Goal: Task Accomplishment & Management: Manage account settings

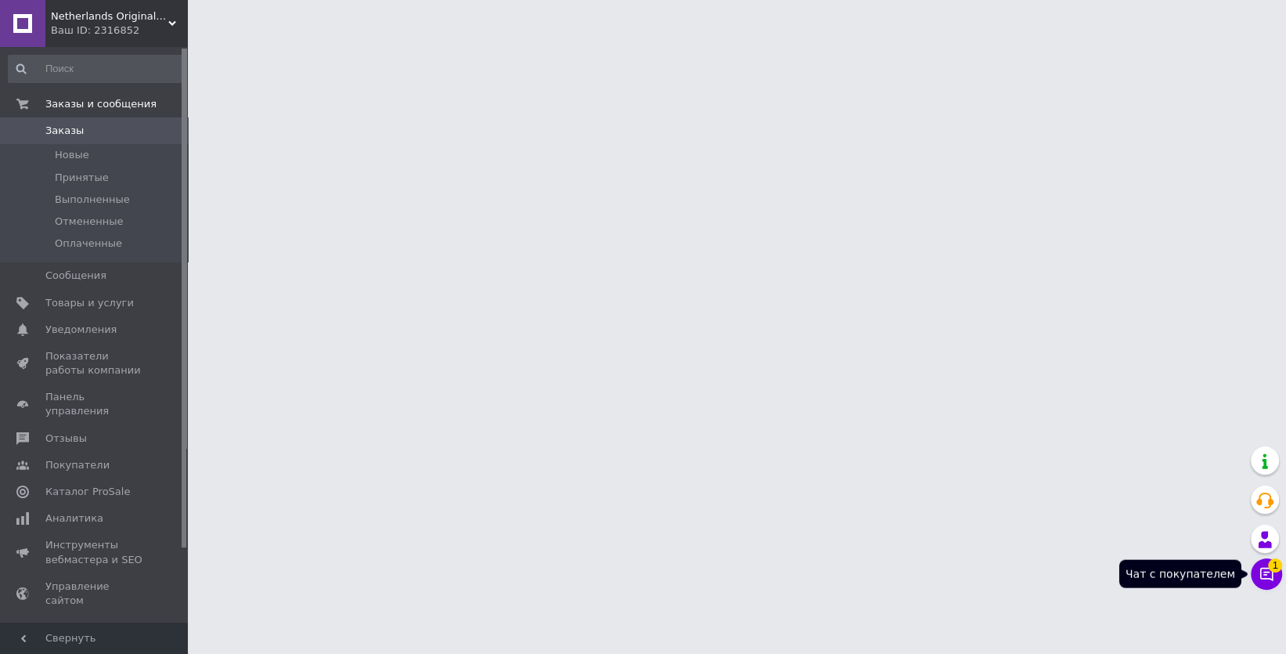
click at [1269, 561] on span "1" at bounding box center [1275, 565] width 14 height 14
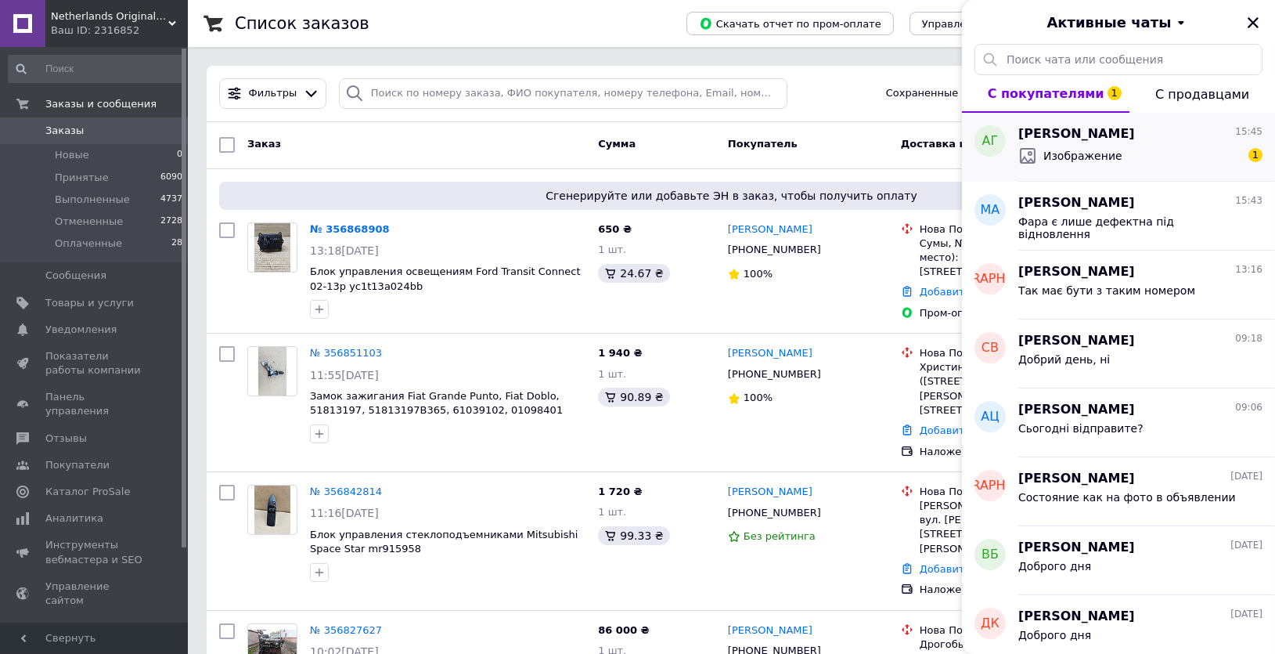
click at [1090, 144] on div "Изображение 1" at bounding box center [1141, 155] width 244 height 25
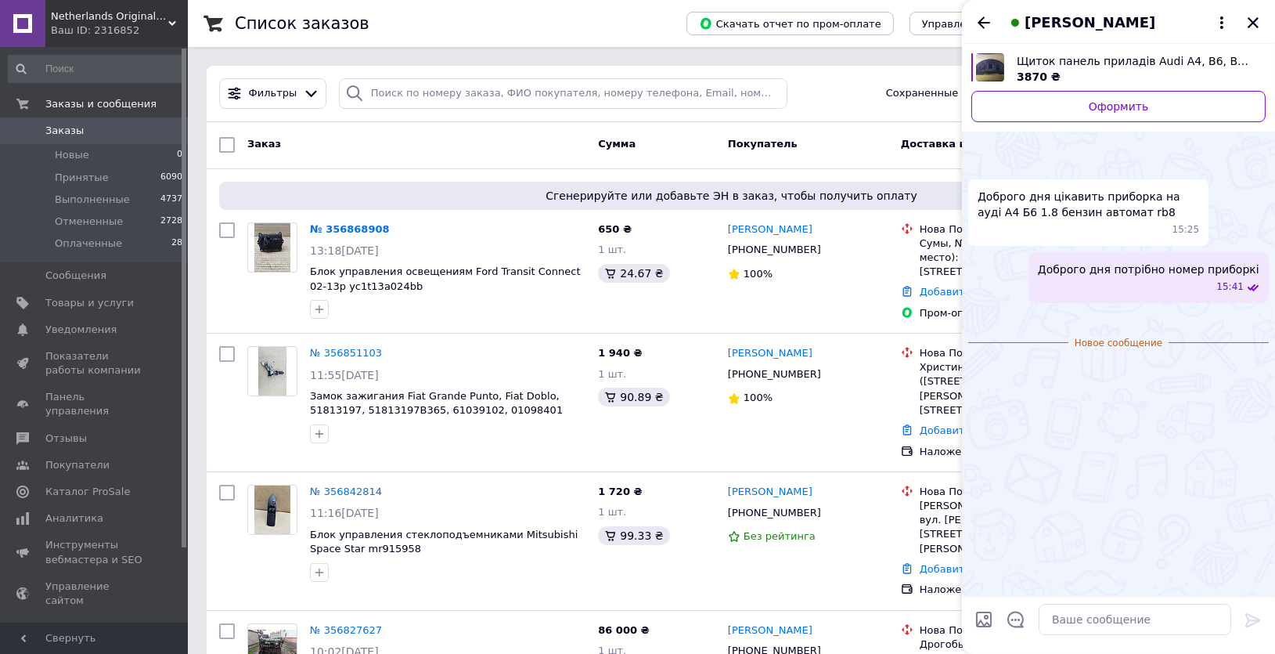
scroll to position [114, 0]
click at [981, 312] on img at bounding box center [974, 318] width 13 height 13
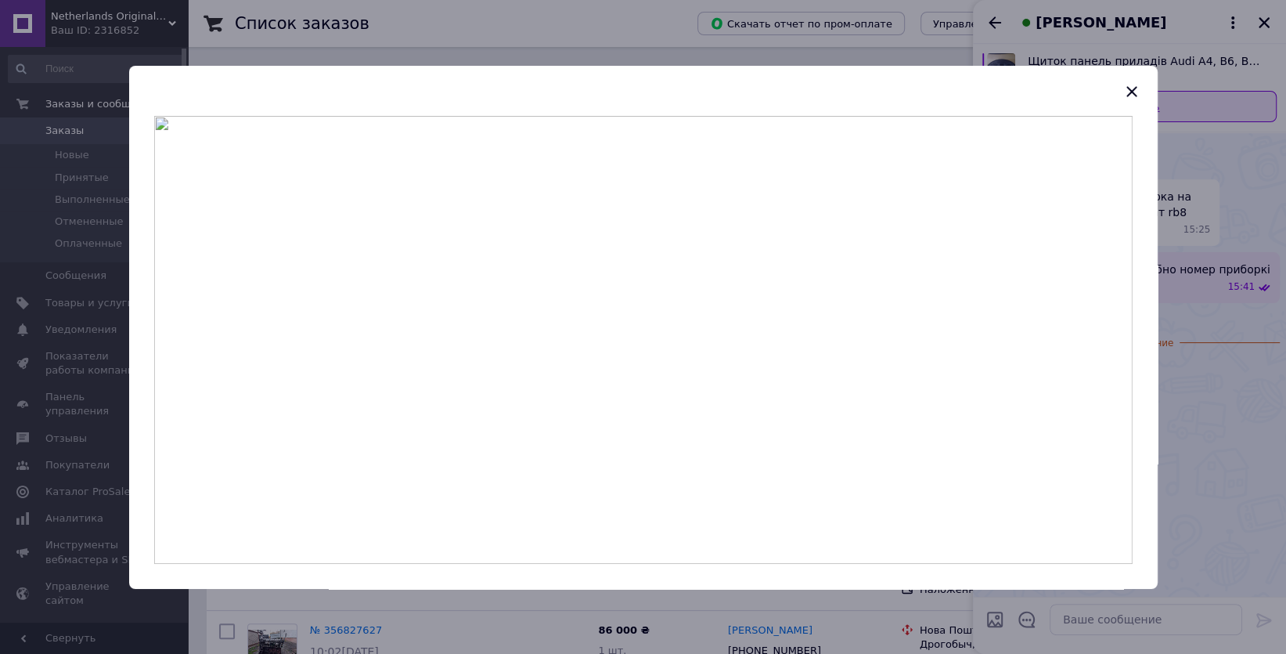
click at [1132, 92] on icon "button" at bounding box center [1132, 91] width 10 height 10
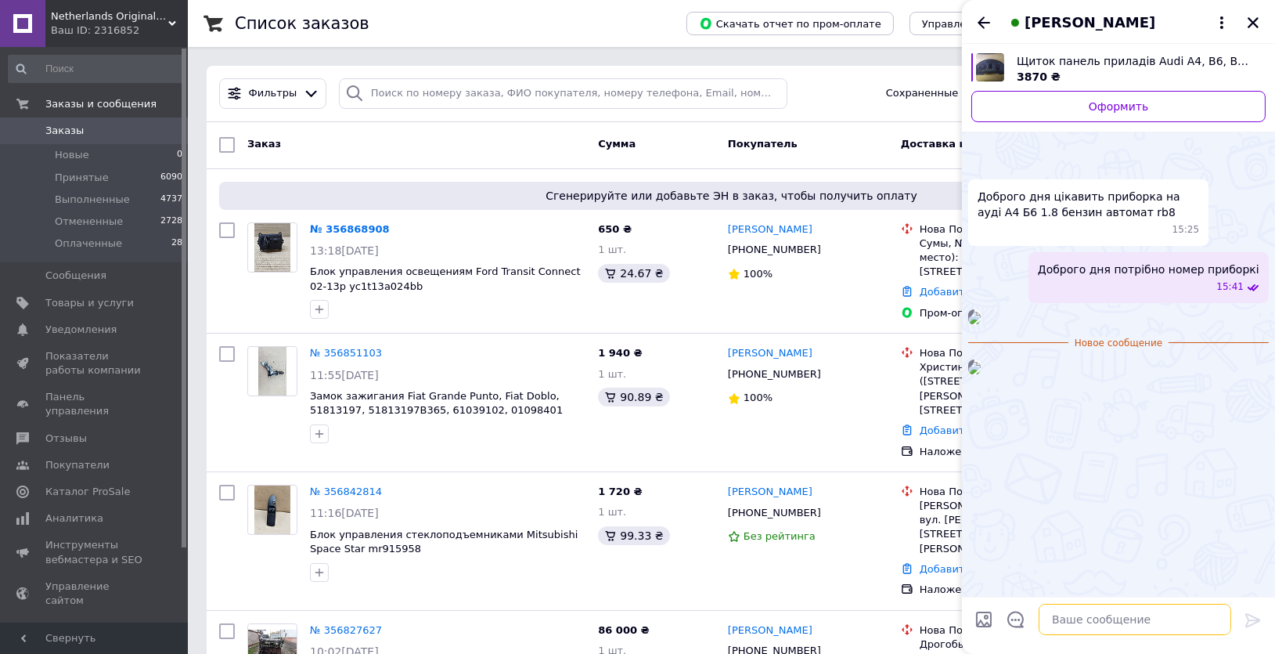
click at [1136, 620] on textarea at bounding box center [1135, 619] width 193 height 31
type textarea "Y"
type textarea "Не такі букви в кінці може не працювати"
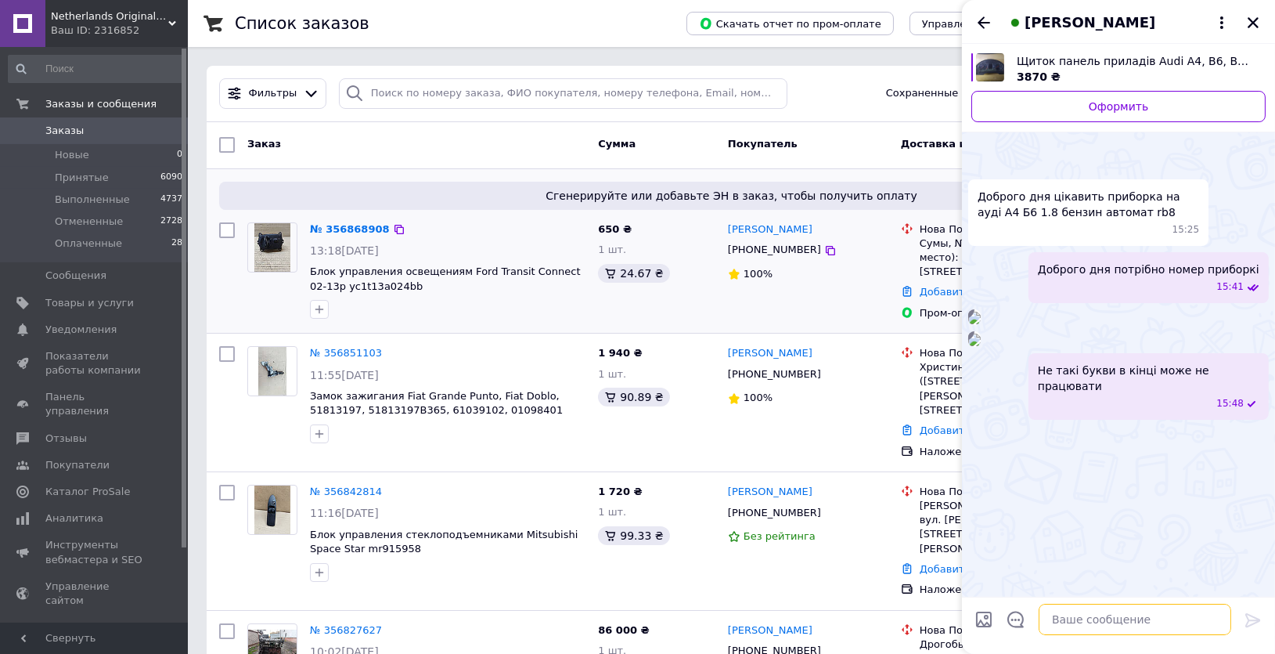
scroll to position [143, 0]
click at [1252, 20] on icon "Закрыть" at bounding box center [1253, 22] width 11 height 11
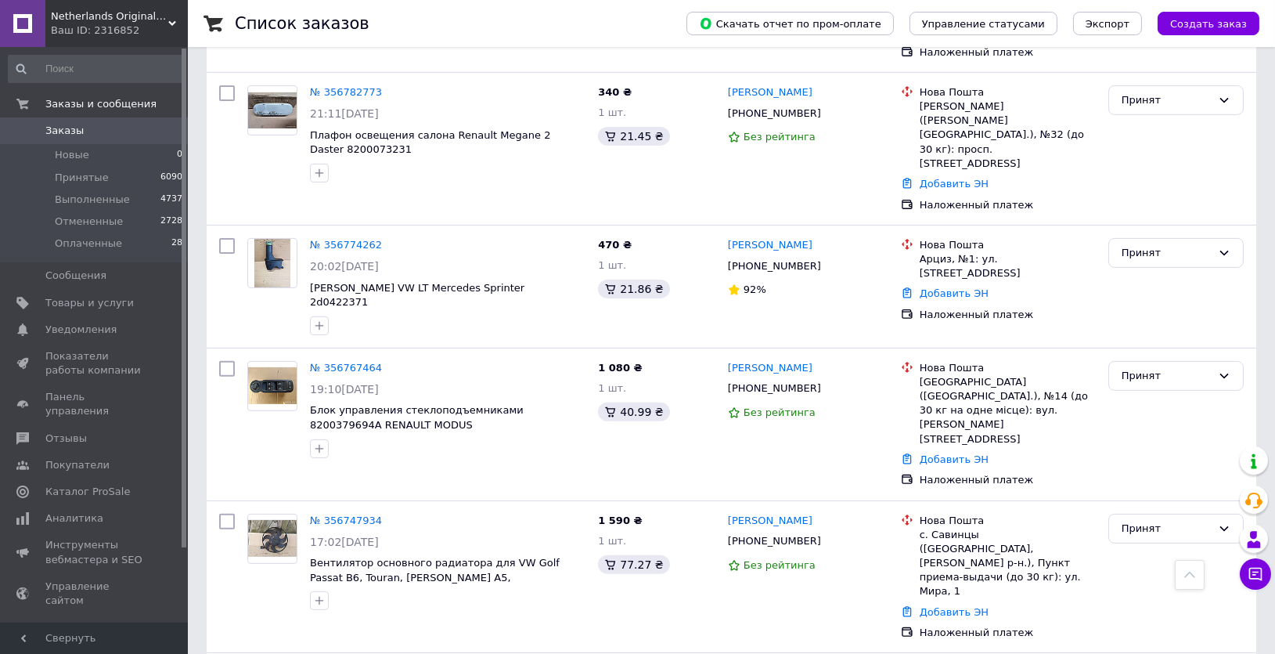
scroll to position [1495, 0]
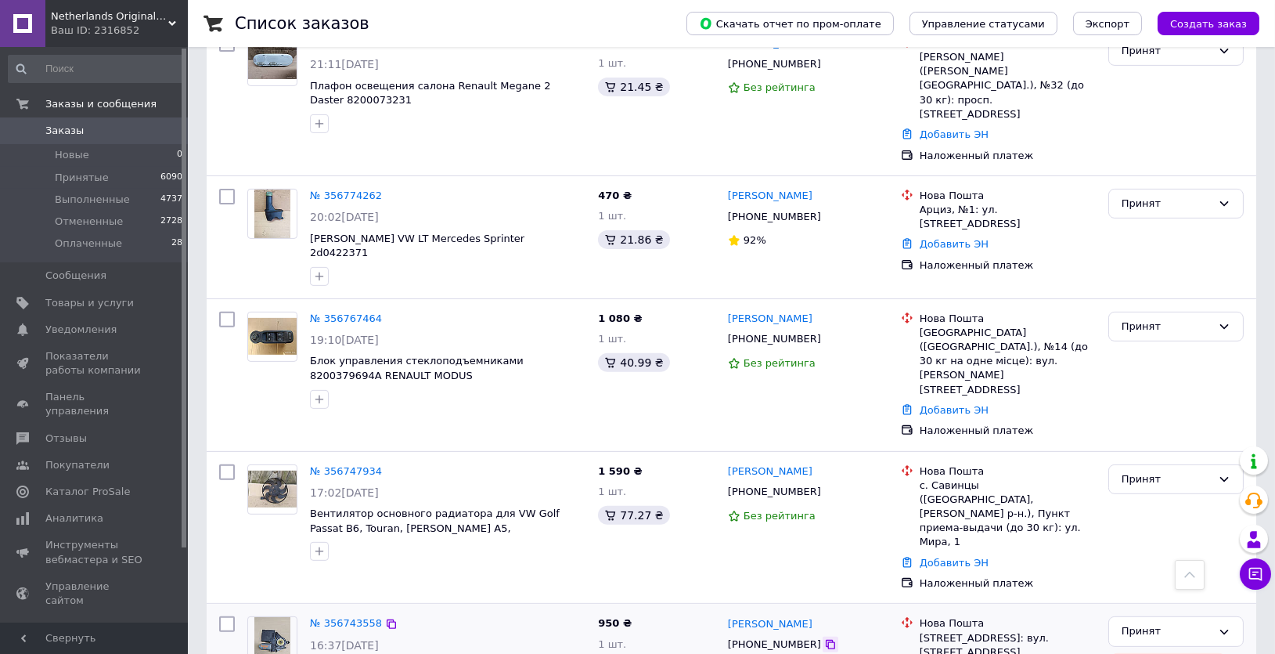
click at [824, 638] on icon at bounding box center [830, 644] width 13 height 13
click at [826, 640] on icon at bounding box center [830, 644] width 9 height 9
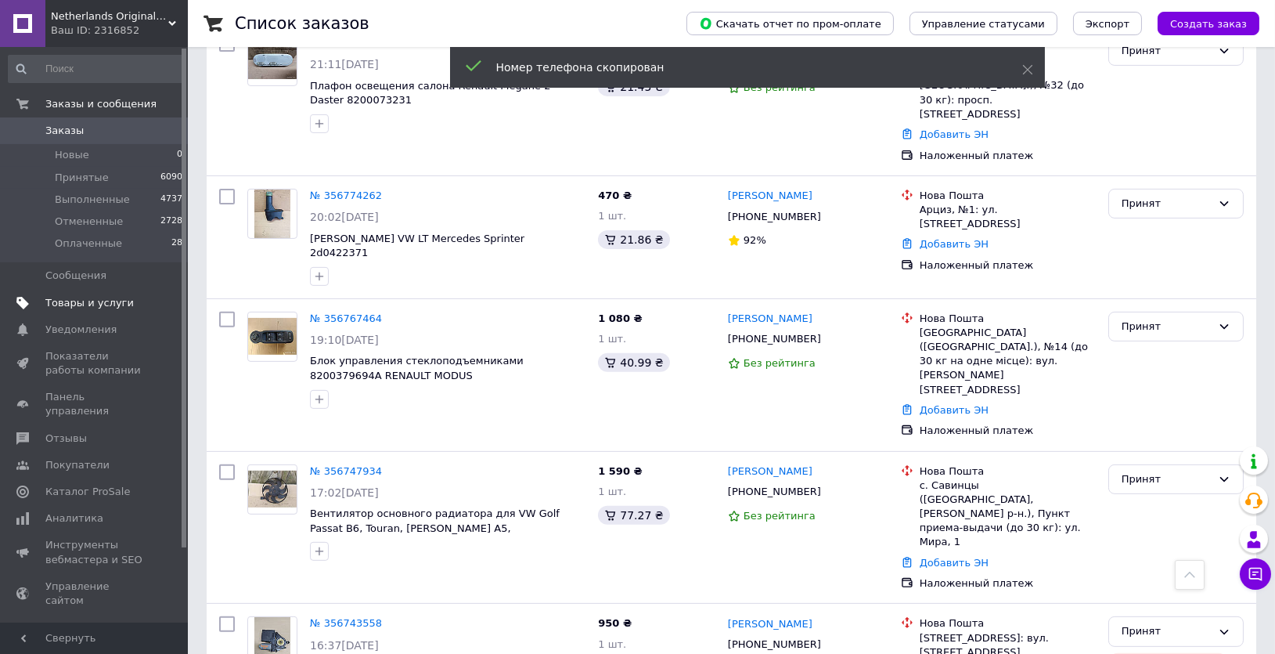
click at [74, 303] on span "Товары и услуги" at bounding box center [89, 303] width 88 height 14
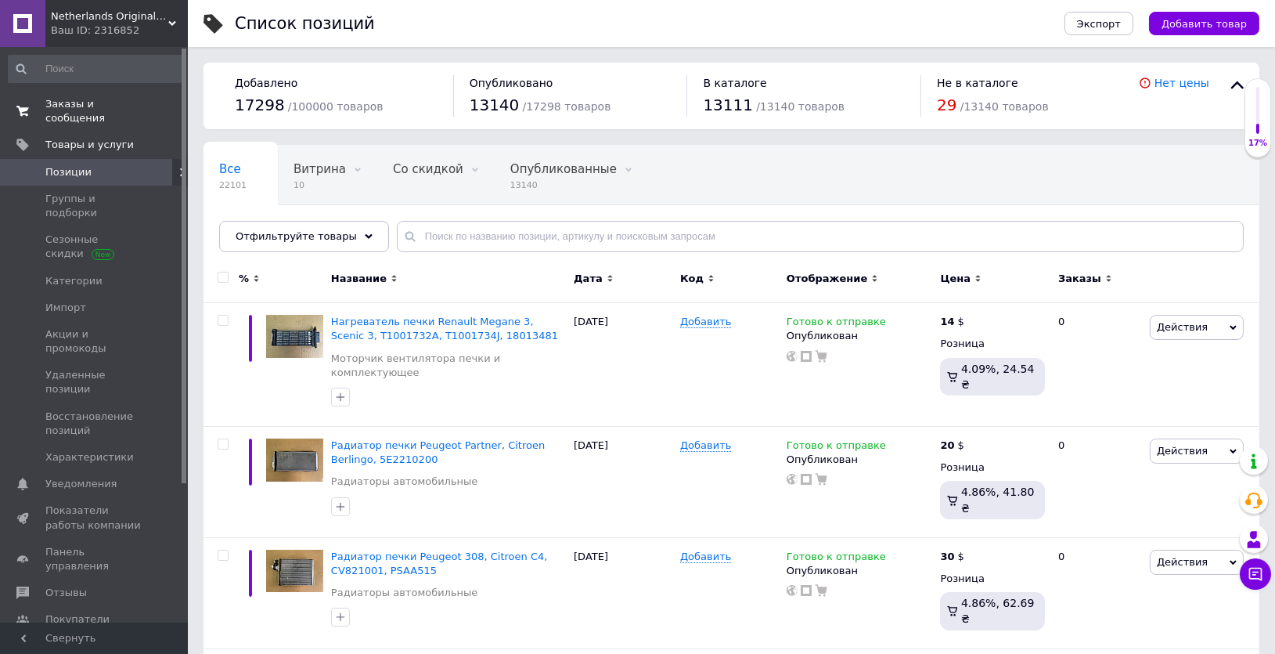
click at [87, 106] on span "Заказы и сообщения" at bounding box center [94, 111] width 99 height 28
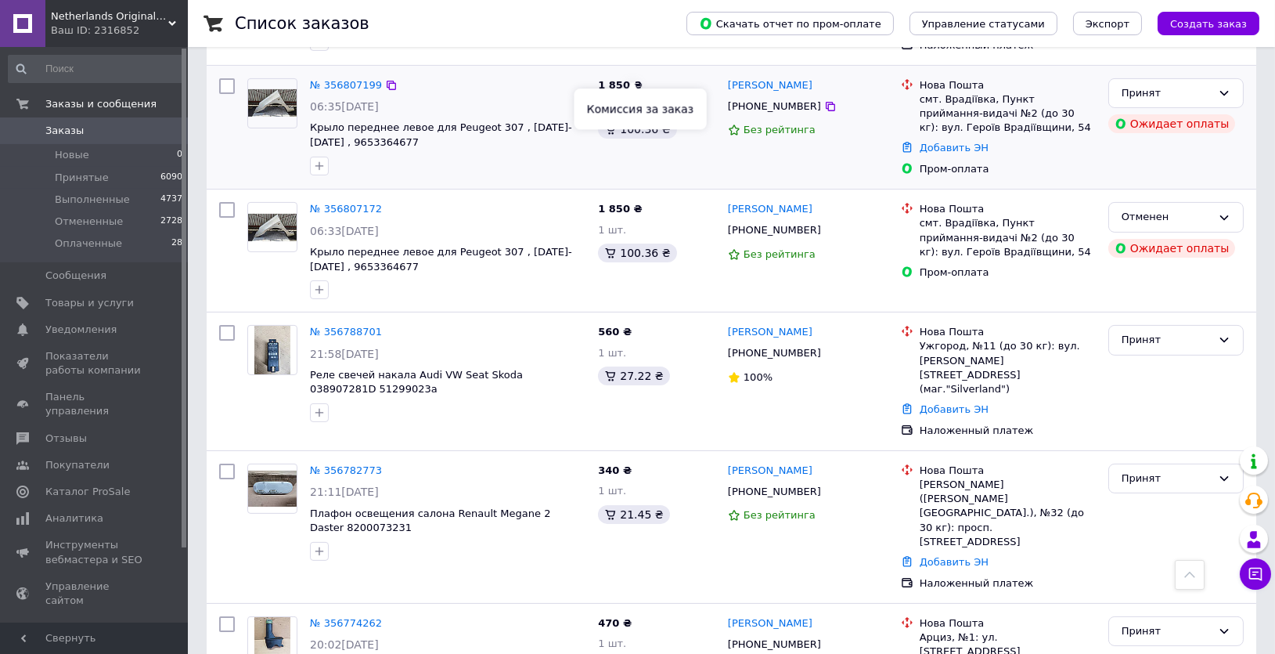
scroll to position [1352, 0]
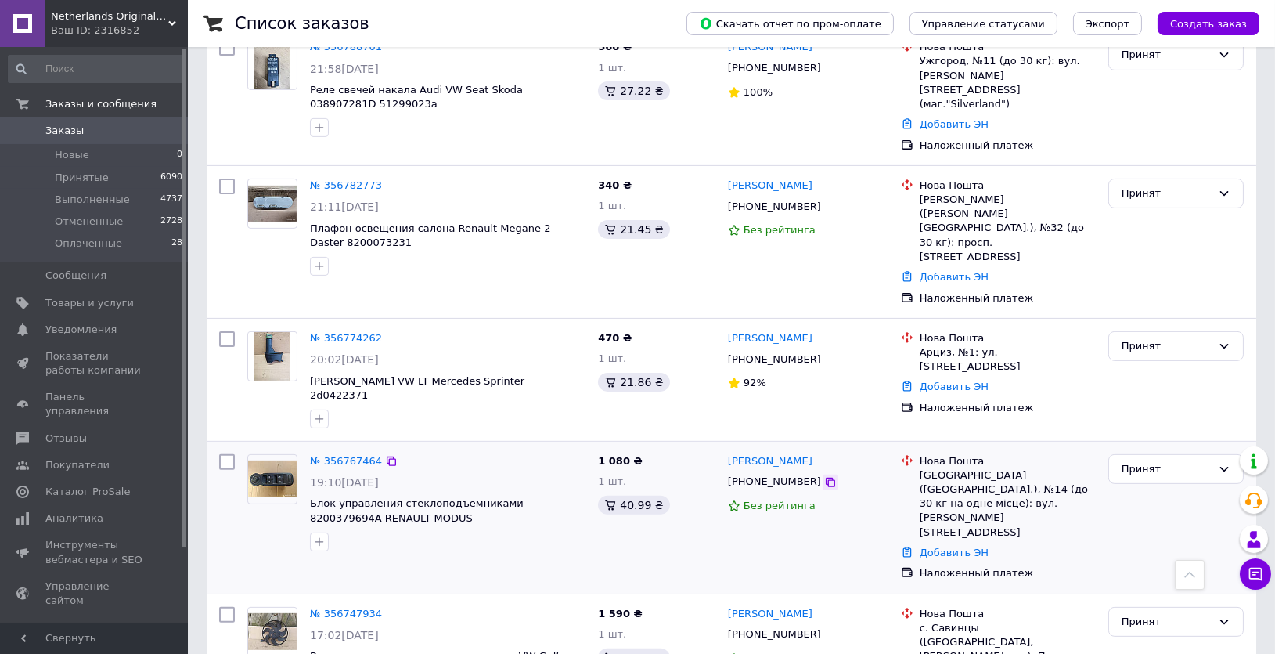
click at [824, 476] on icon at bounding box center [830, 482] width 13 height 13
click at [824, 353] on icon at bounding box center [830, 359] width 13 height 13
click at [824, 200] on icon at bounding box center [830, 206] width 13 height 13
click at [1260, 564] on span "2" at bounding box center [1264, 565] width 14 height 14
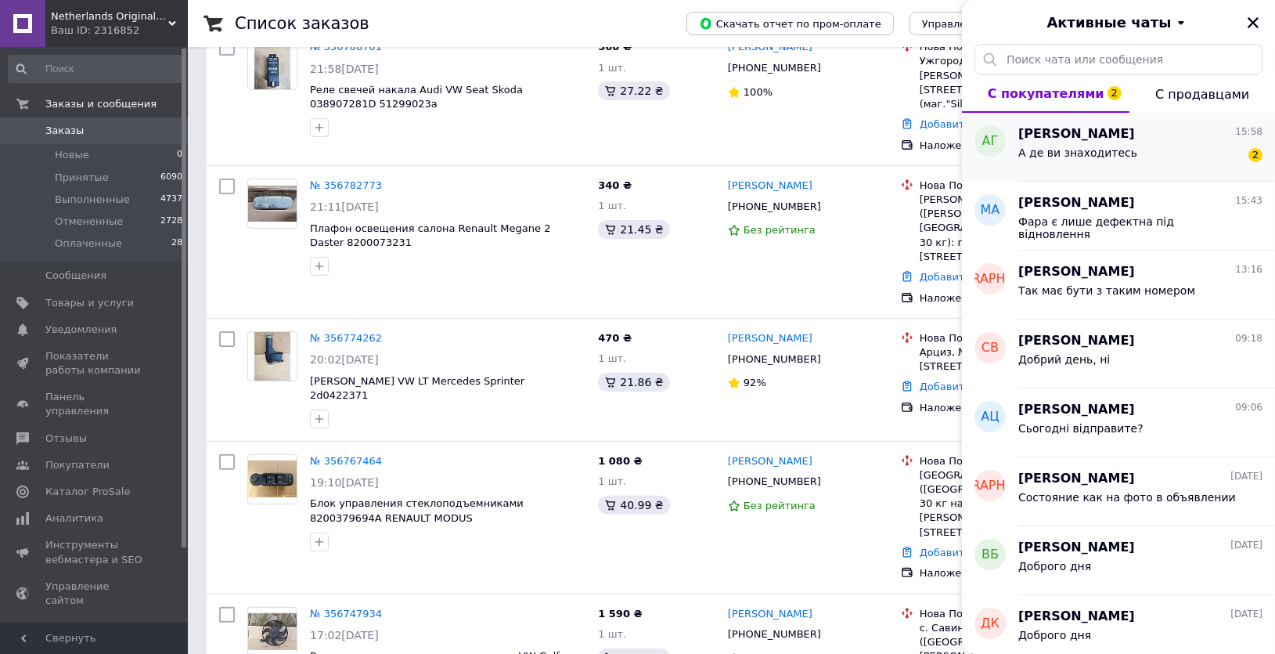
click at [1126, 153] on div "А де ви знаходитесь 2" at bounding box center [1141, 155] width 244 height 25
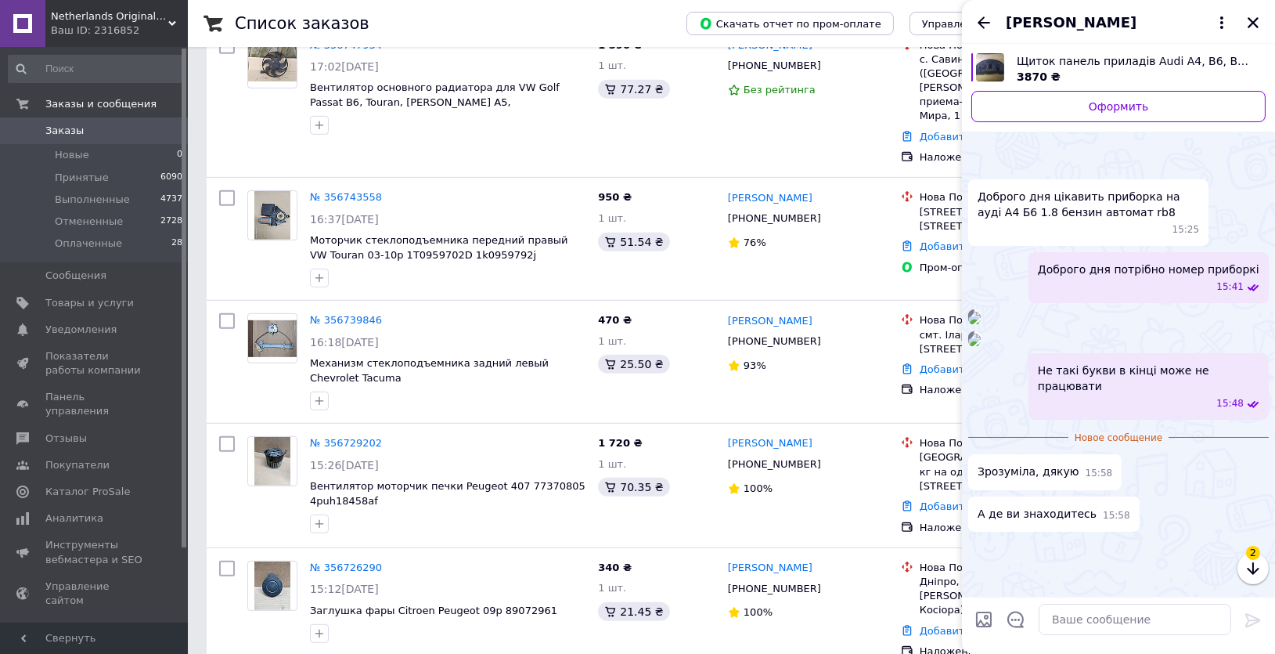
scroll to position [1924, 0]
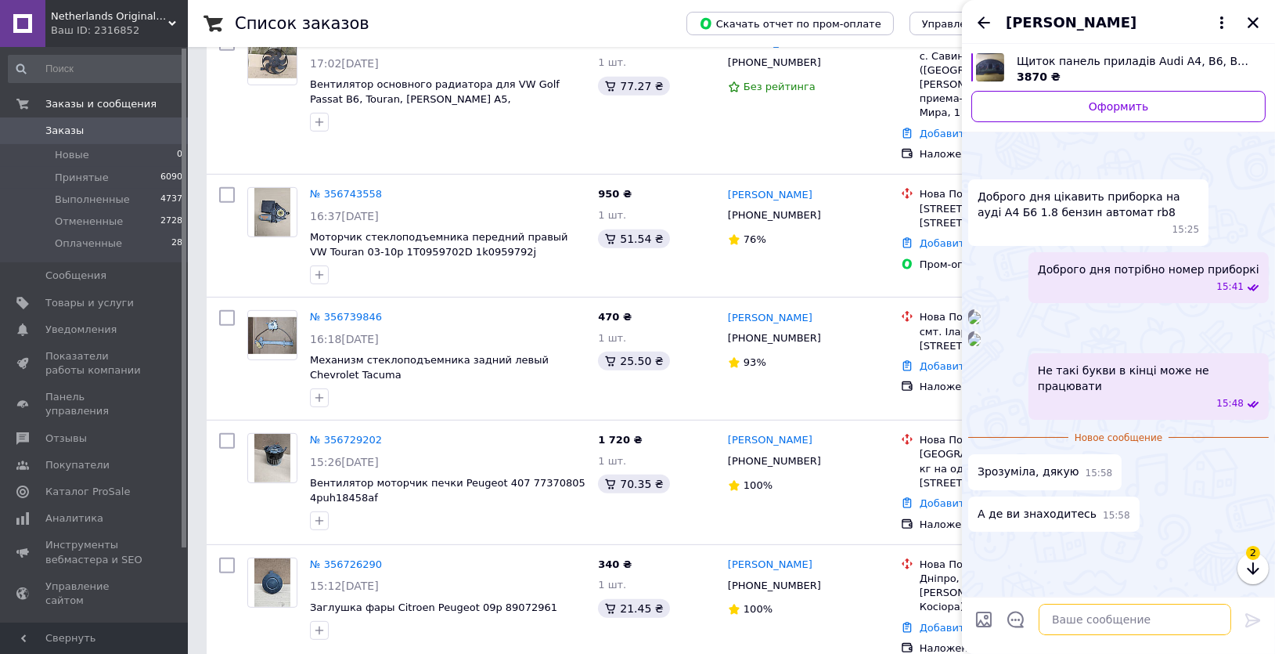
click at [1146, 615] on textarea at bounding box center [1135, 619] width 193 height 31
type textarea "Ковель [GEOGRAPHIC_DATA]"
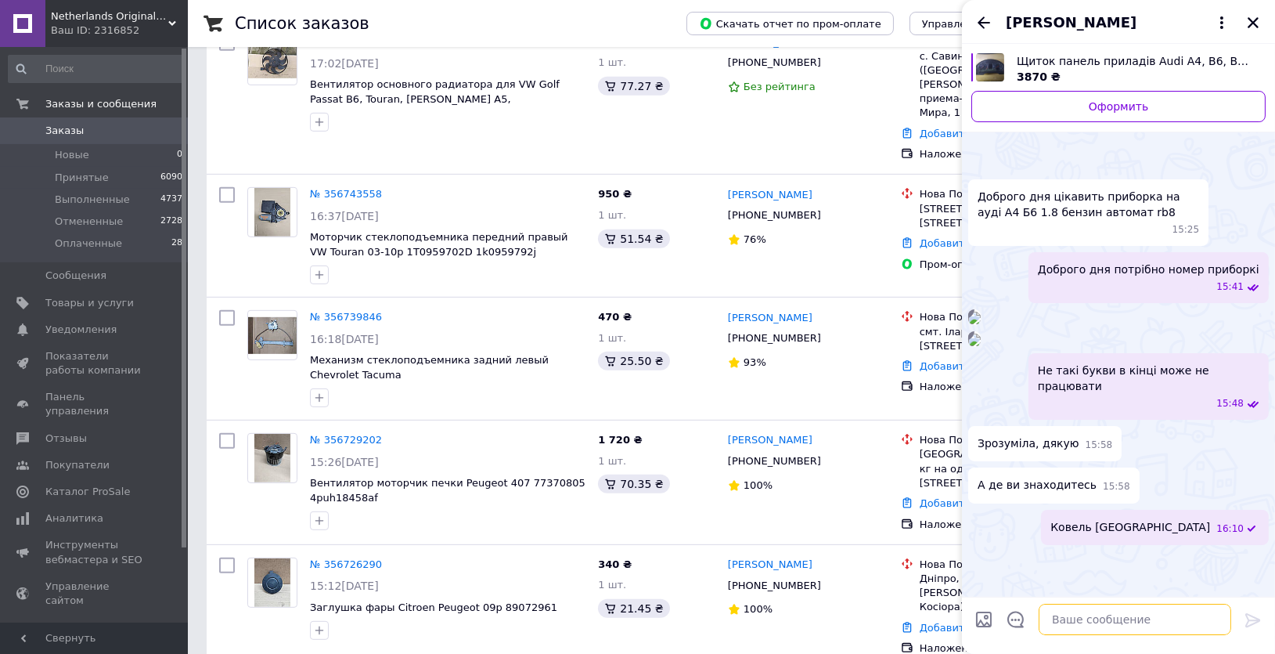
scroll to position [268, 0]
click at [1250, 17] on icon "Закрыть" at bounding box center [1253, 23] width 14 height 14
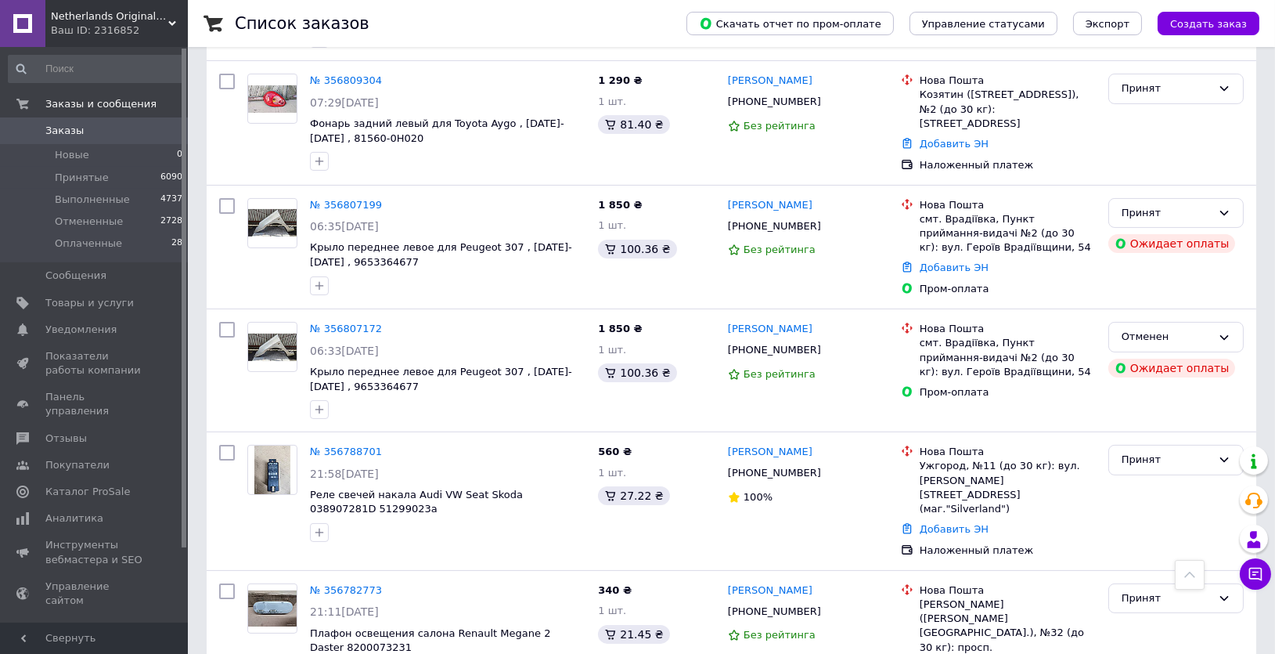
scroll to position [927, 0]
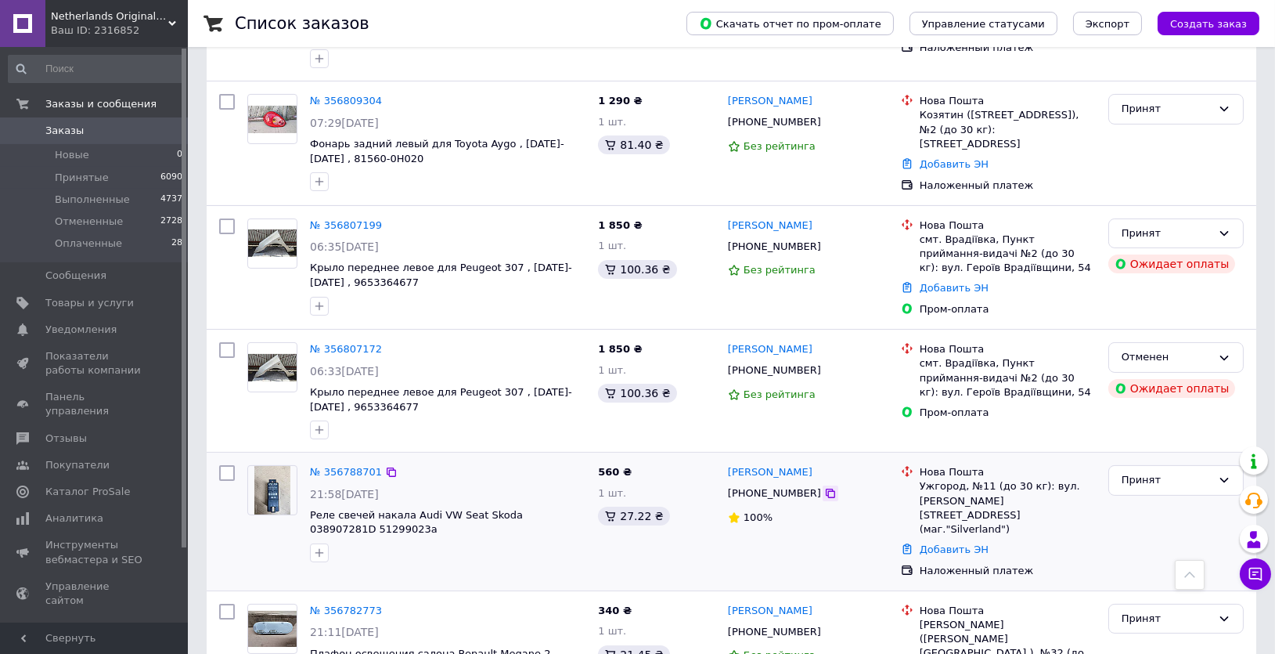
click at [824, 487] on icon at bounding box center [830, 493] width 13 height 13
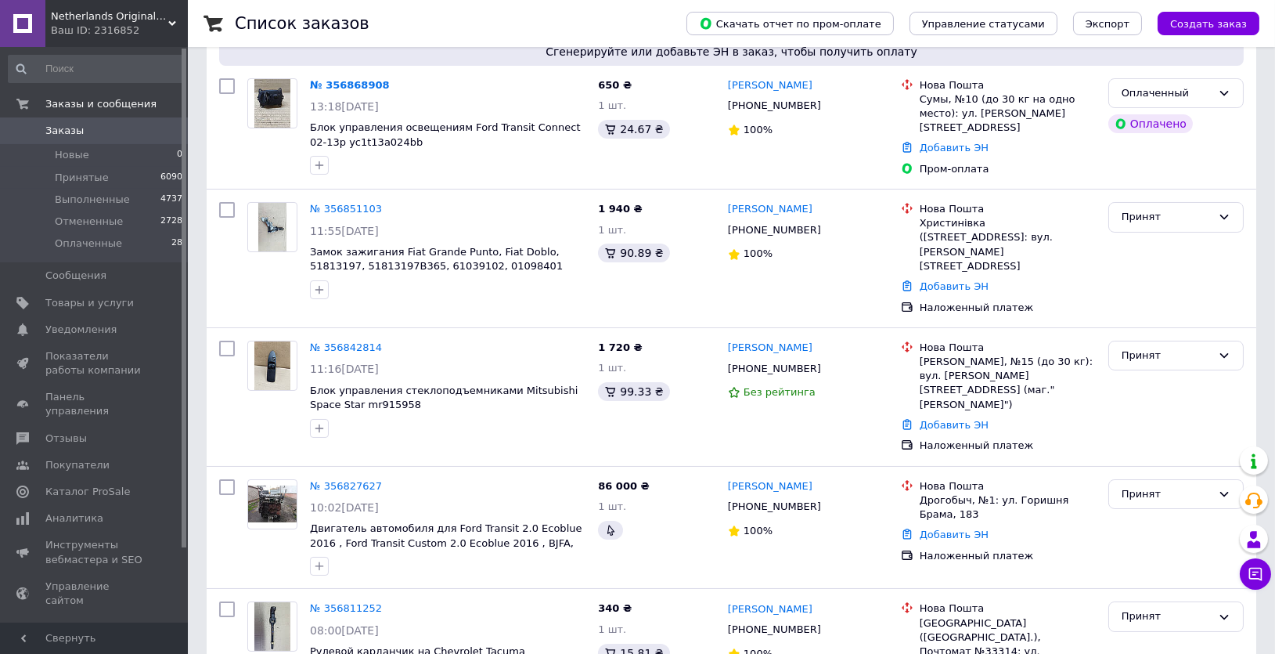
scroll to position [0, 0]
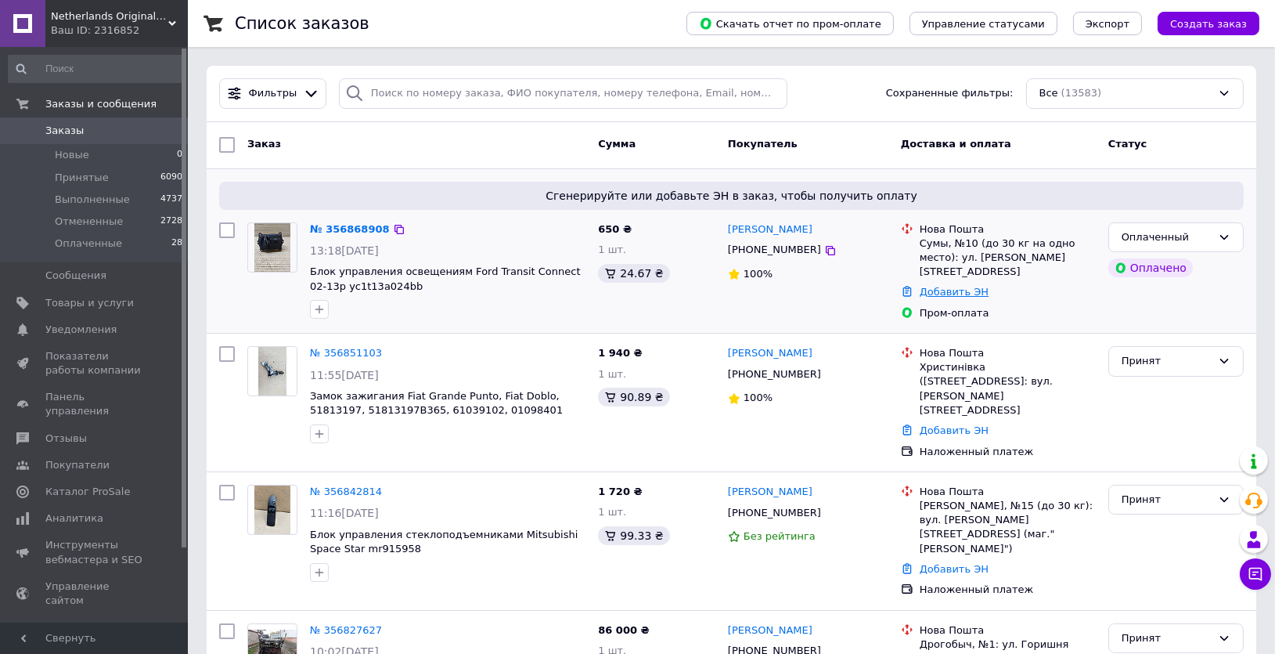
click at [957, 286] on link "Добавить ЭН" at bounding box center [954, 292] width 69 height 12
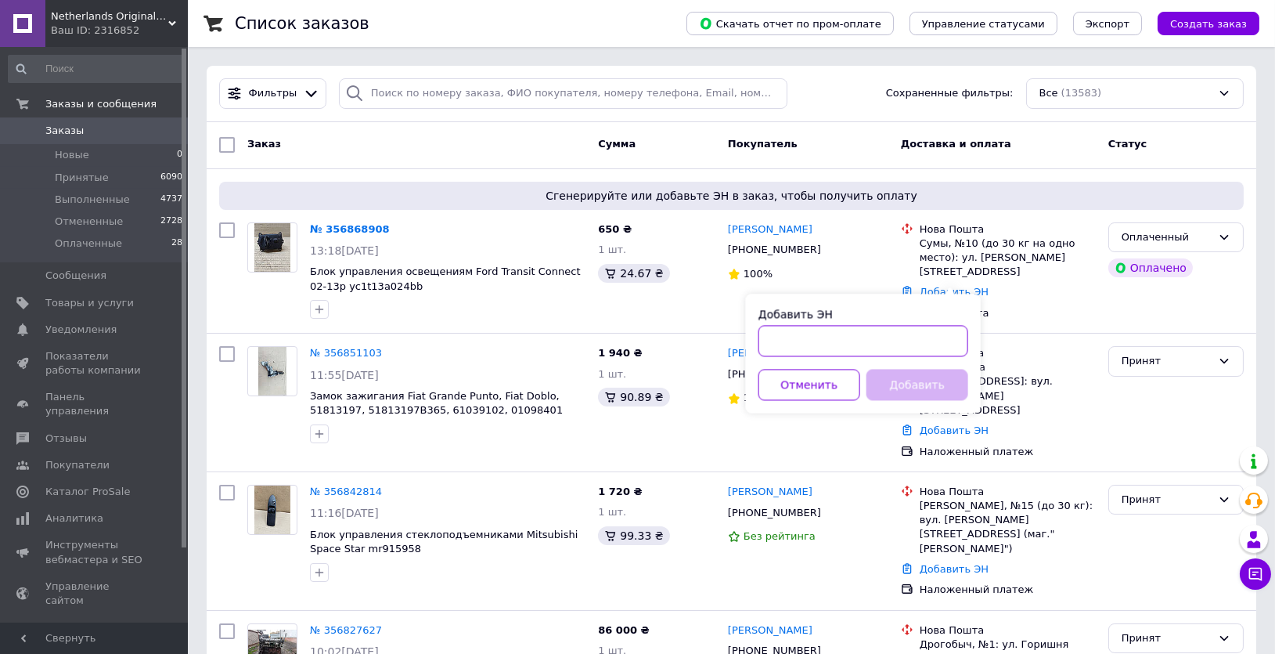
click at [867, 352] on input "Добавить ЭН" at bounding box center [864, 340] width 210 height 31
type input "59001432806091"
click at [907, 390] on button "Добавить" at bounding box center [918, 384] width 102 height 31
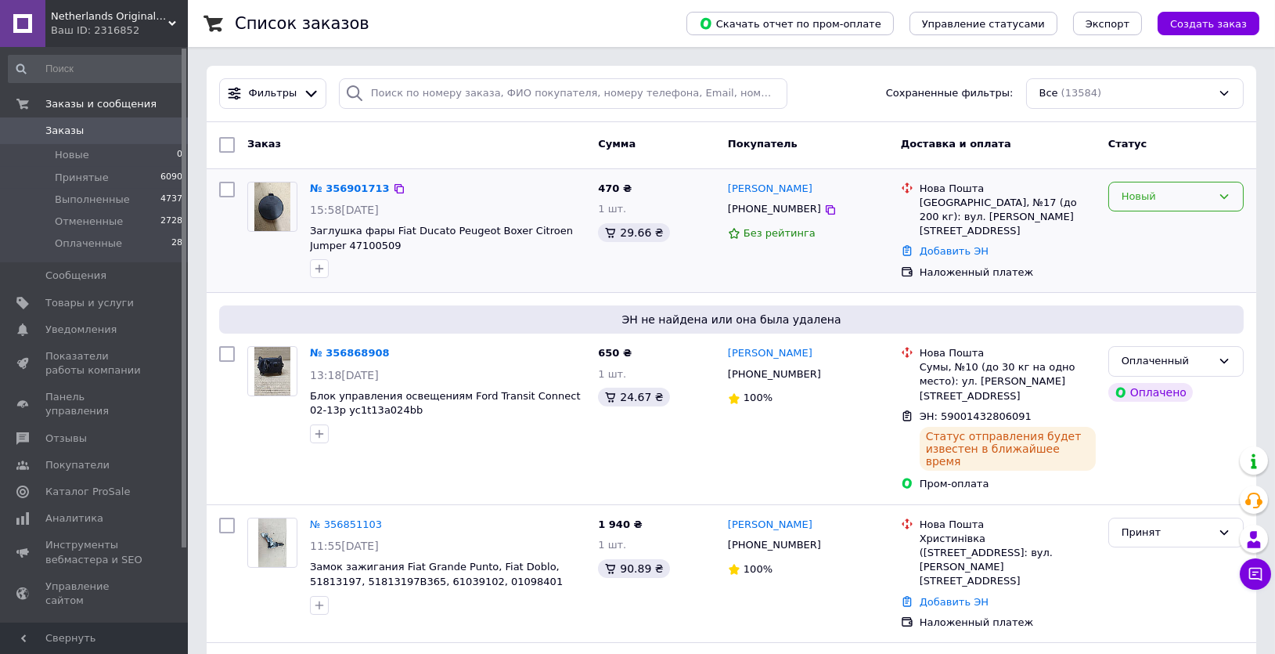
click at [1150, 192] on div "Новый" at bounding box center [1167, 197] width 90 height 16
click at [1143, 227] on li "Принят" at bounding box center [1176, 229] width 134 height 29
click at [824, 368] on icon at bounding box center [830, 374] width 13 height 13
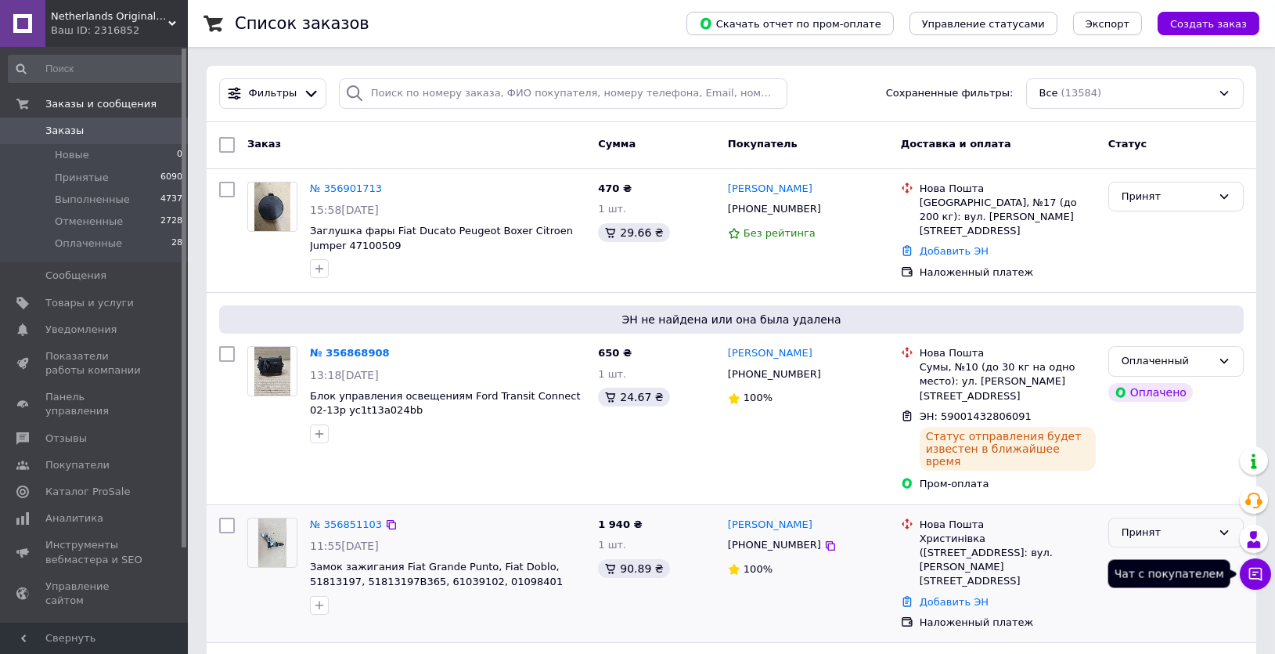
drag, startPoint x: 1253, startPoint y: 575, endPoint x: 1225, endPoint y: 506, distance: 74.1
click at [1253, 574] on icon at bounding box center [1256, 574] width 16 height 16
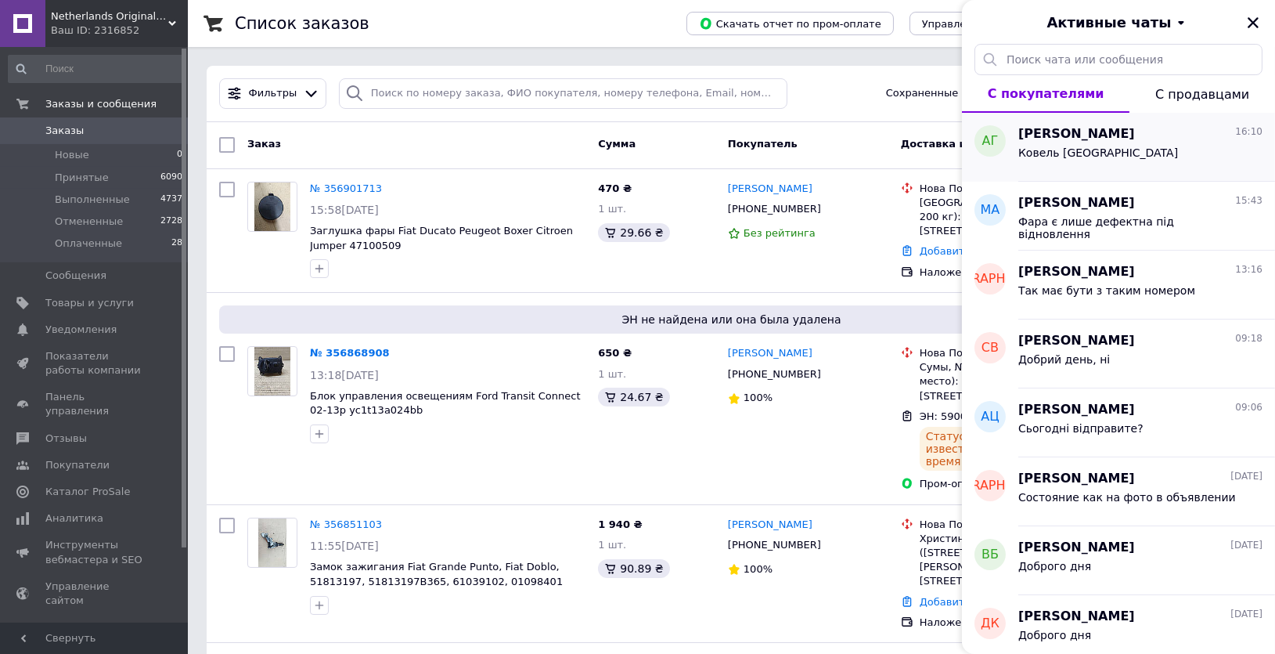
click at [1084, 150] on span "Ковель [GEOGRAPHIC_DATA]" at bounding box center [1099, 152] width 160 height 13
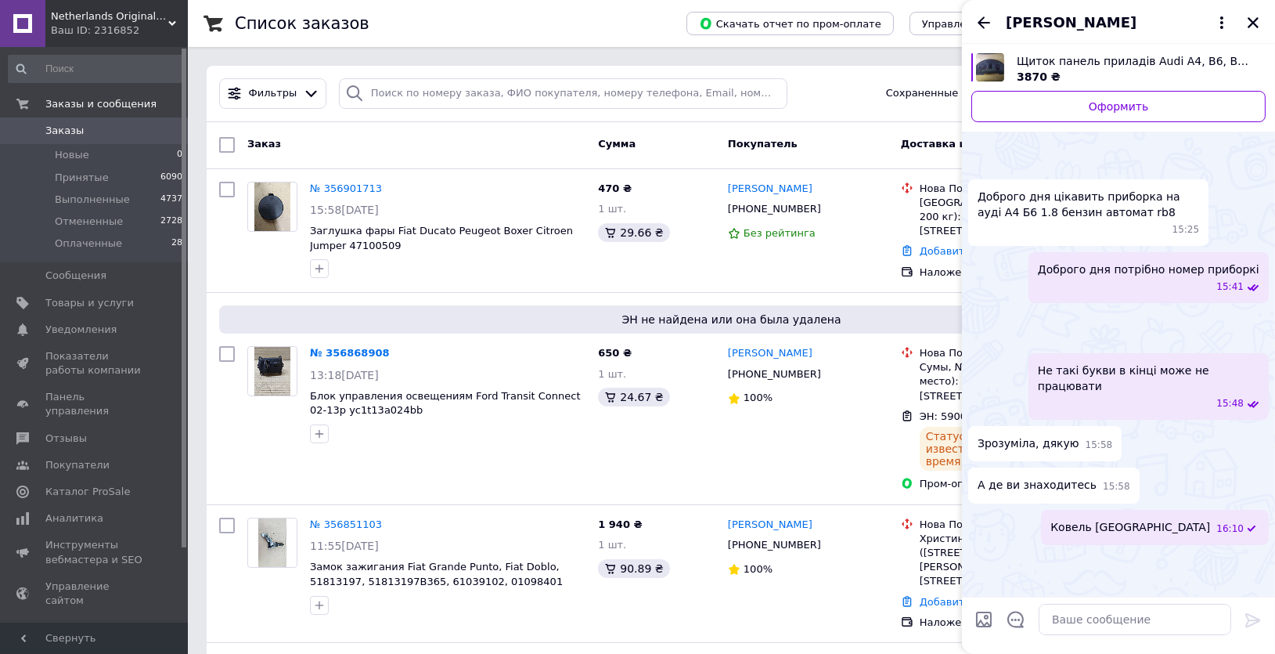
scroll to position [268, 0]
click at [1249, 20] on icon "Закрыть" at bounding box center [1253, 22] width 11 height 11
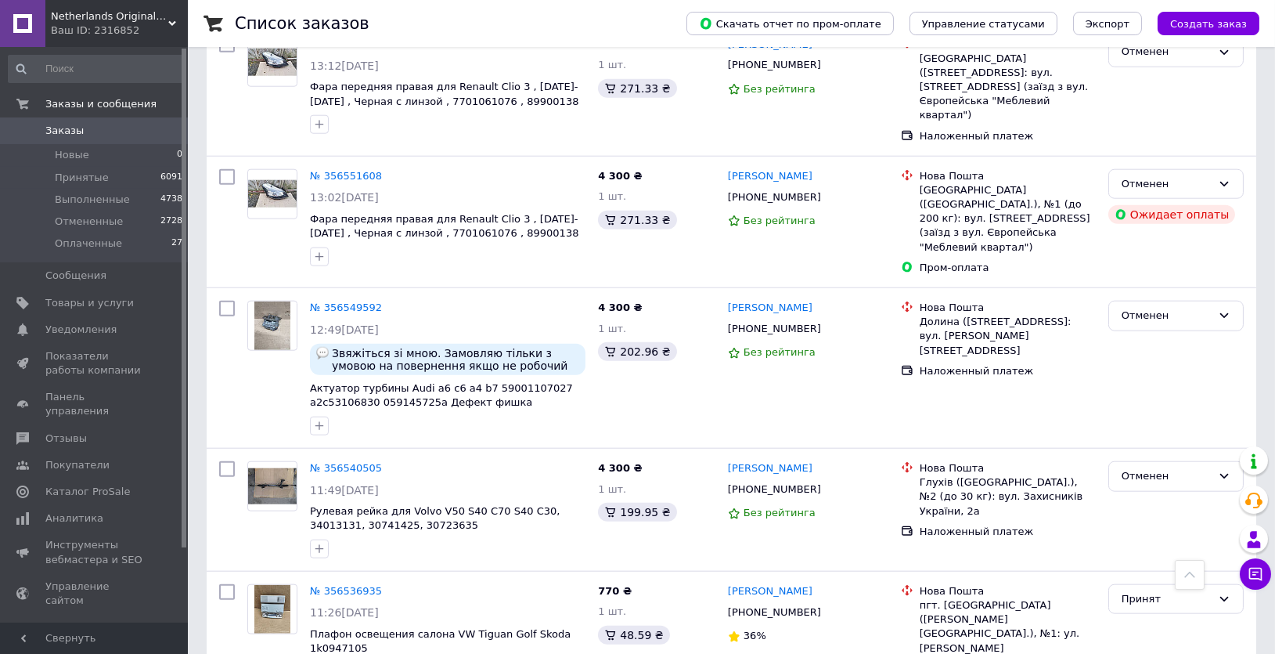
scroll to position [4056, 0]
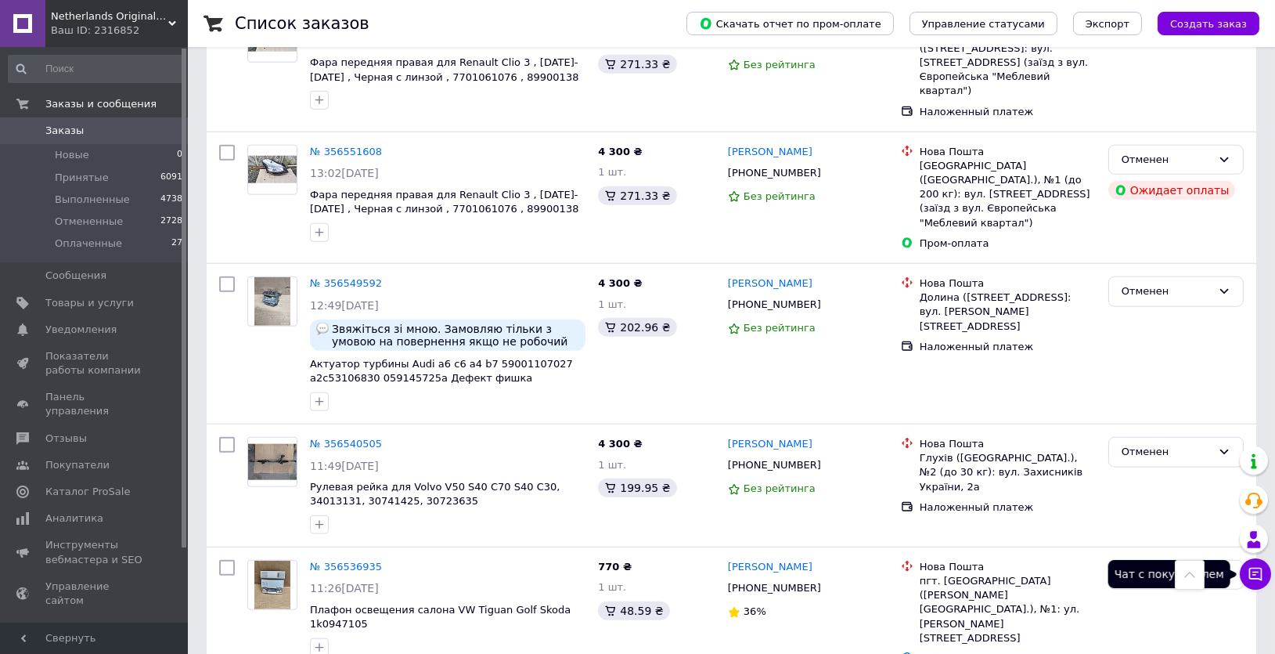
click at [1259, 573] on icon at bounding box center [1256, 574] width 16 height 16
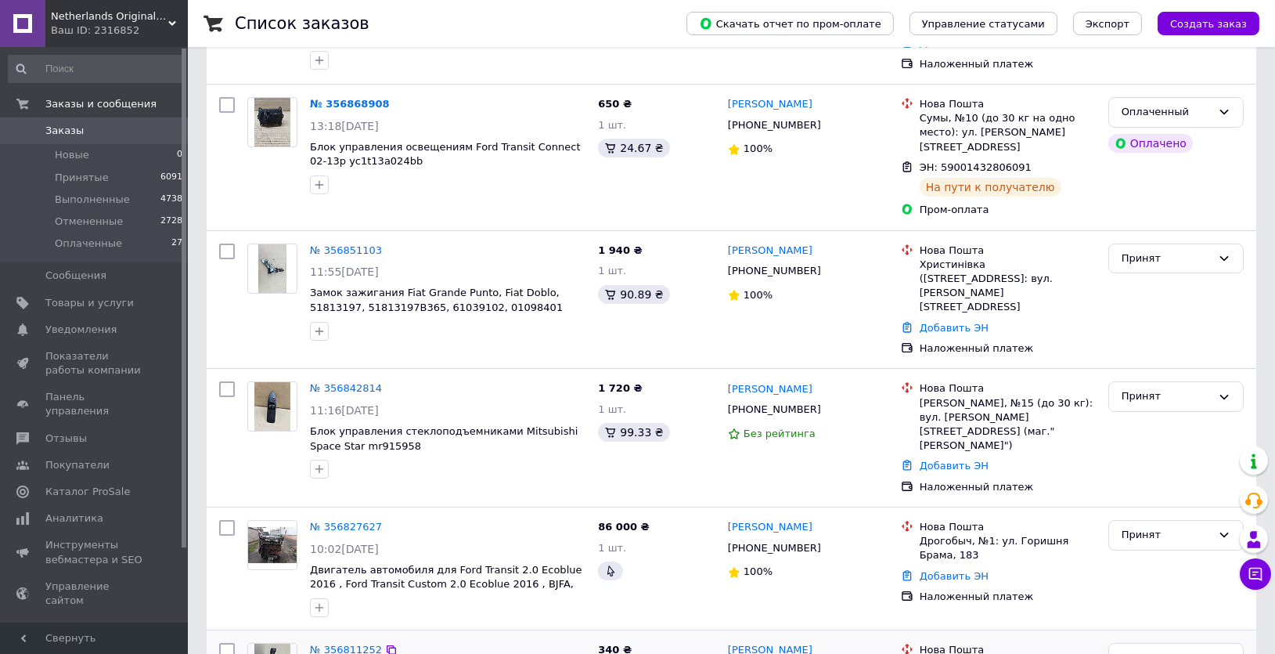
scroll to position [213, 0]
